Goal: Find specific page/section

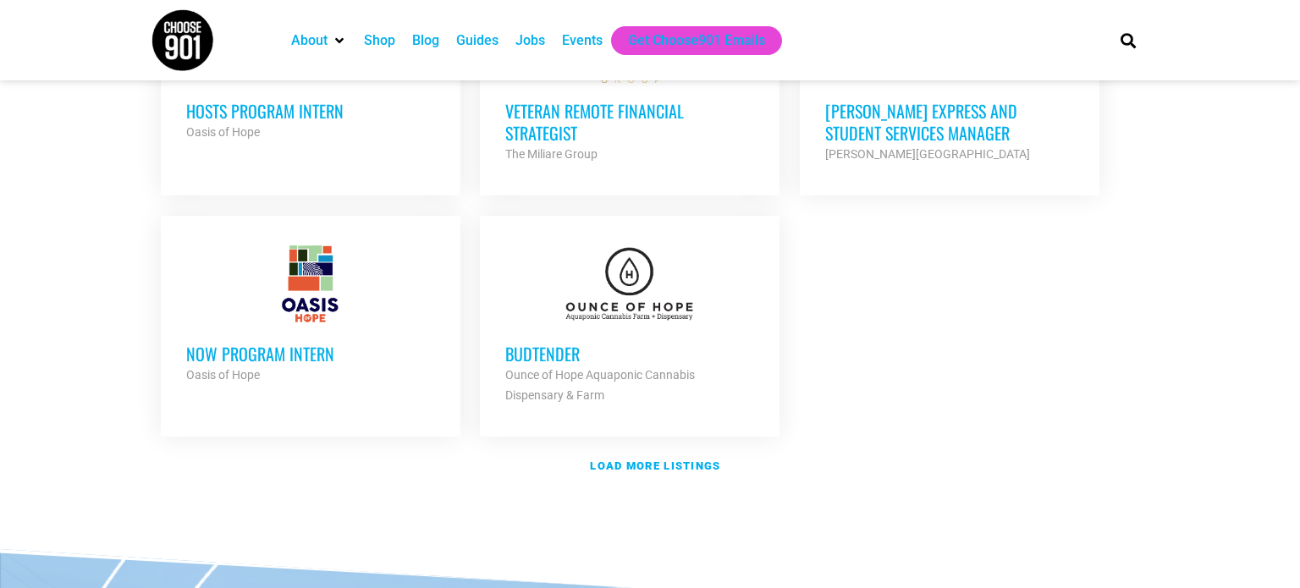
scroll to position [2023, 0]
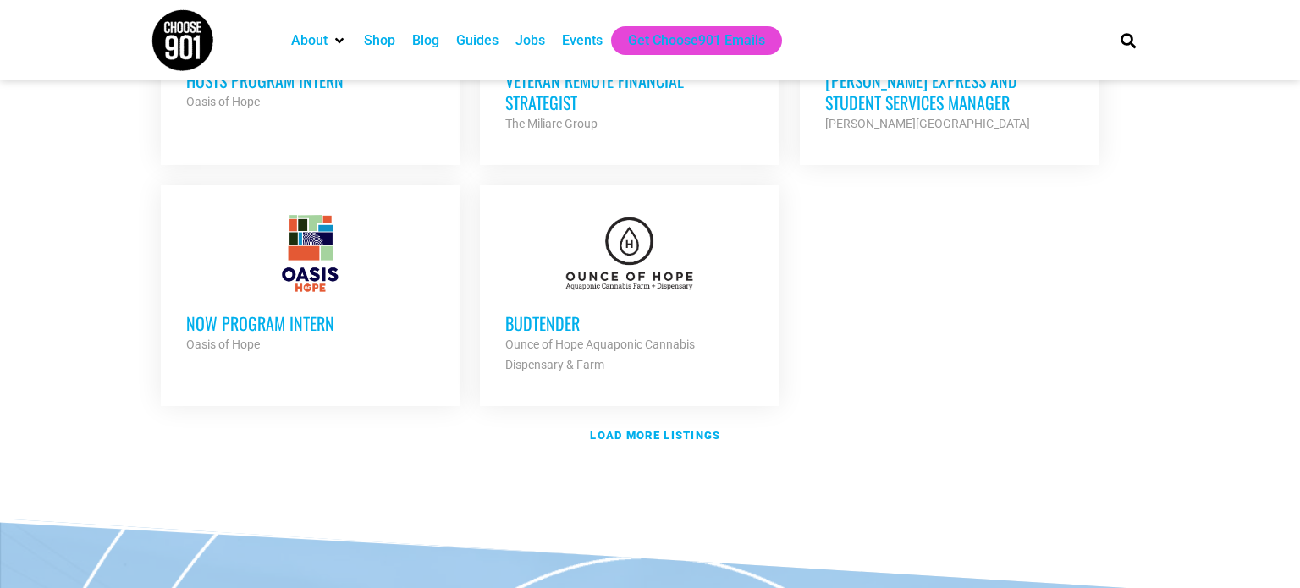
drag, startPoint x: 549, startPoint y: 294, endPoint x: 565, endPoint y: 292, distance: 15.3
click at [550, 312] on h3 "Budtender" at bounding box center [629, 323] width 249 height 22
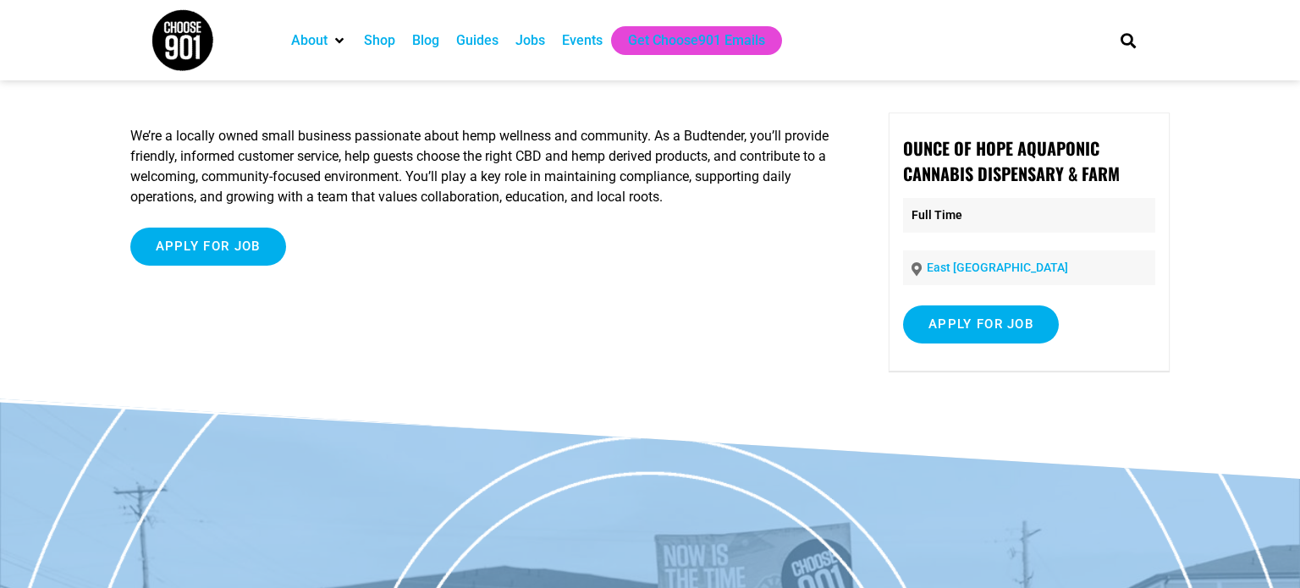
scroll to position [74, 0]
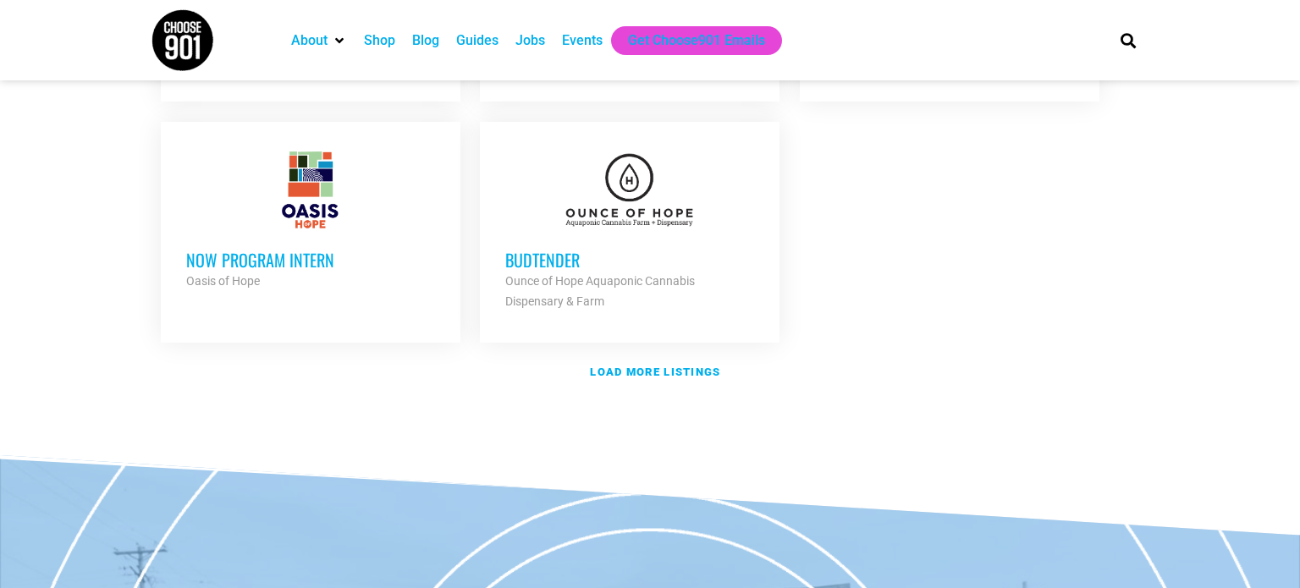
scroll to position [2088, 0]
click at [665, 365] on strong "Load more listings" at bounding box center [655, 371] width 130 height 13
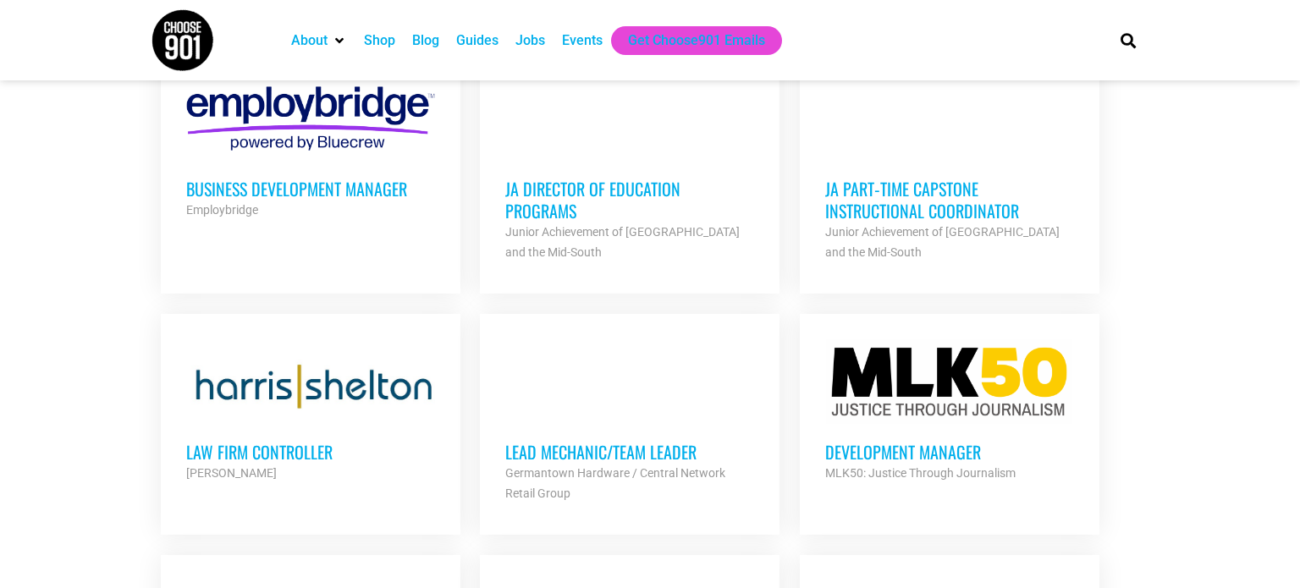
scroll to position [2864, 0]
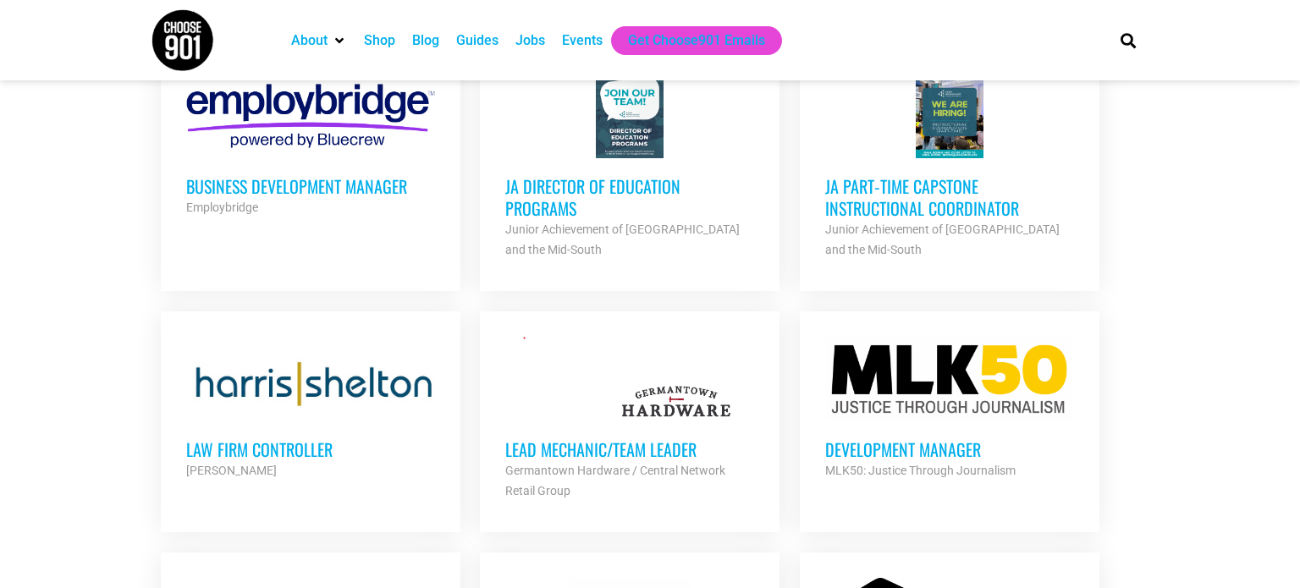
click at [878, 175] on h3 "JA Part‐time Capstone Instructional Coordinator" at bounding box center [949, 197] width 249 height 44
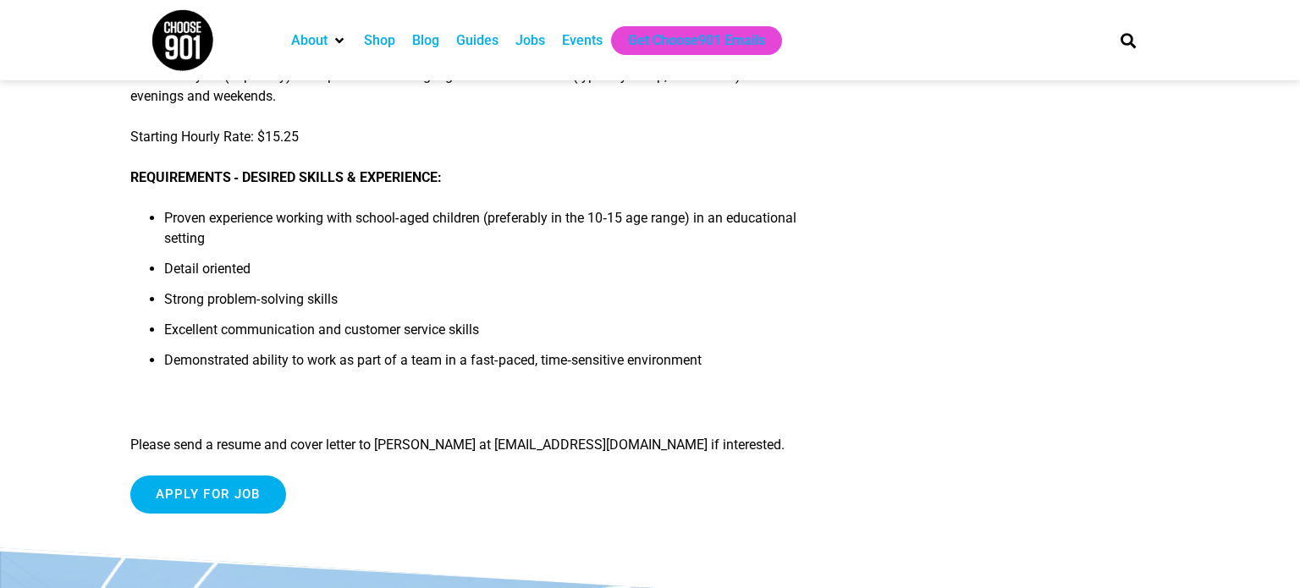
scroll to position [586, 0]
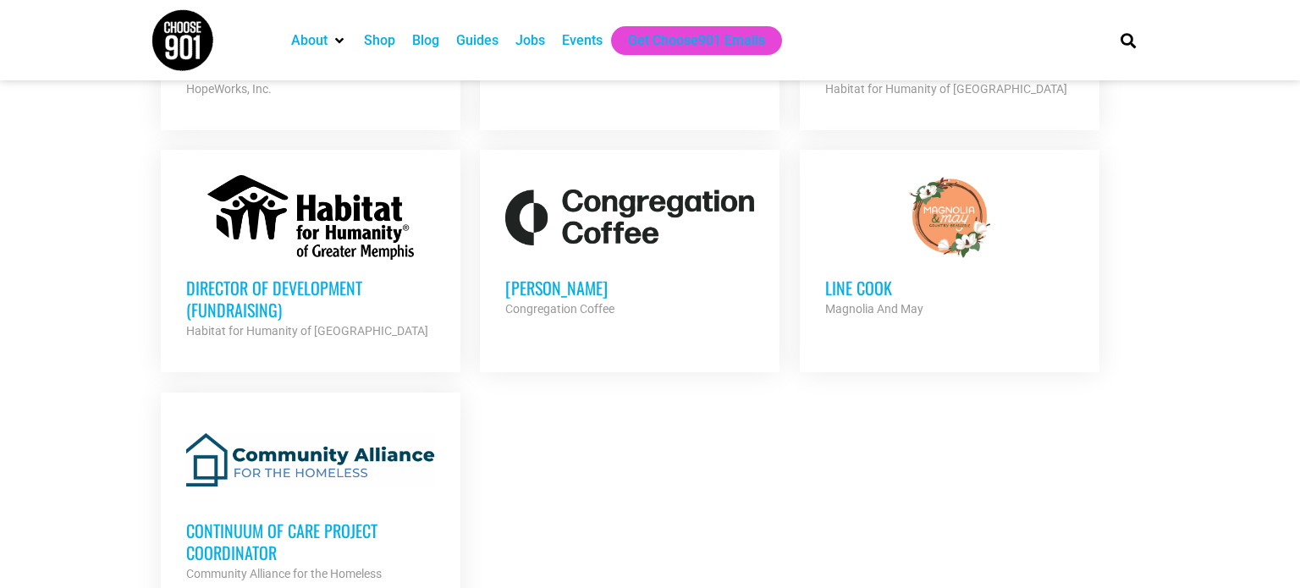
scroll to position [3452, 0]
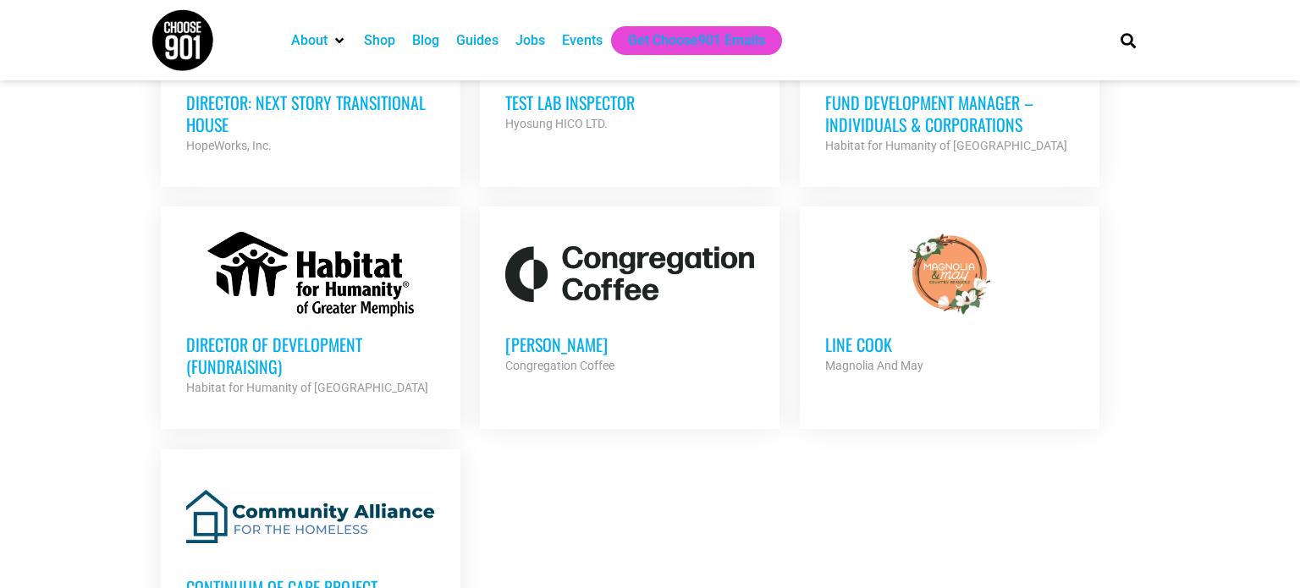
click at [513, 334] on h3 "[PERSON_NAME]" at bounding box center [629, 345] width 249 height 22
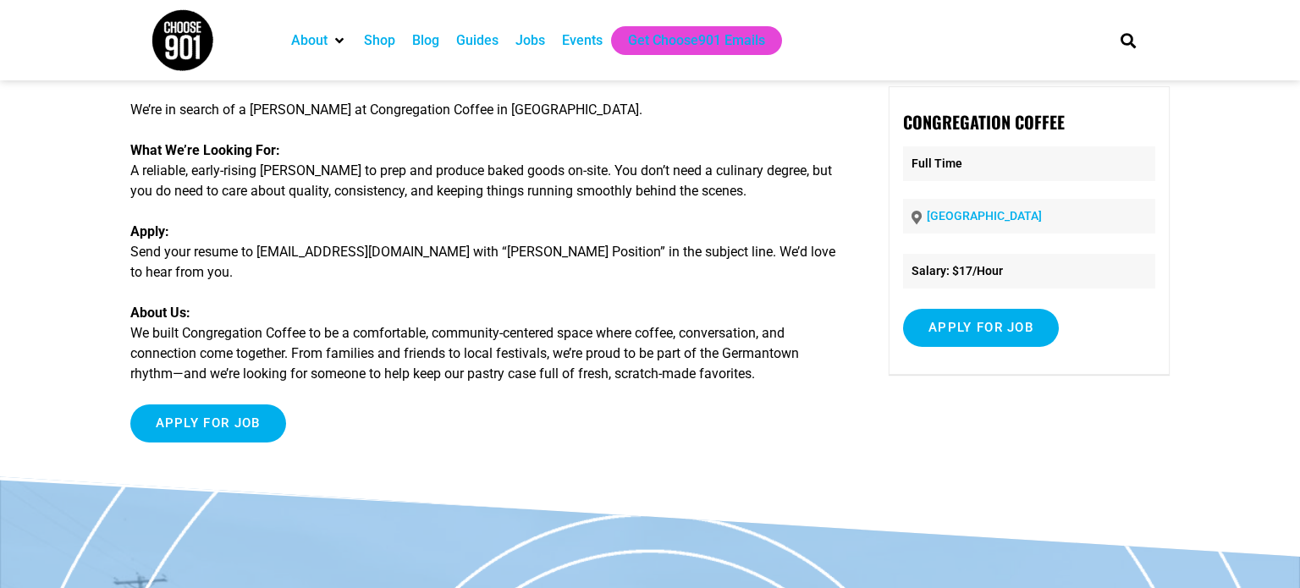
scroll to position [98, 0]
